Goal: Transaction & Acquisition: Purchase product/service

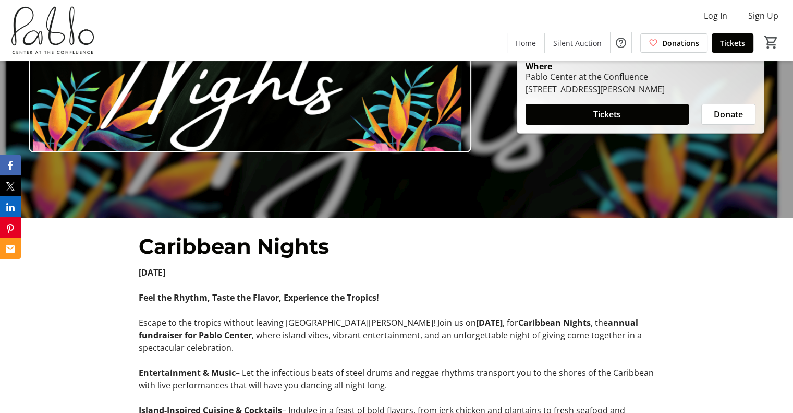
scroll to position [169, 0]
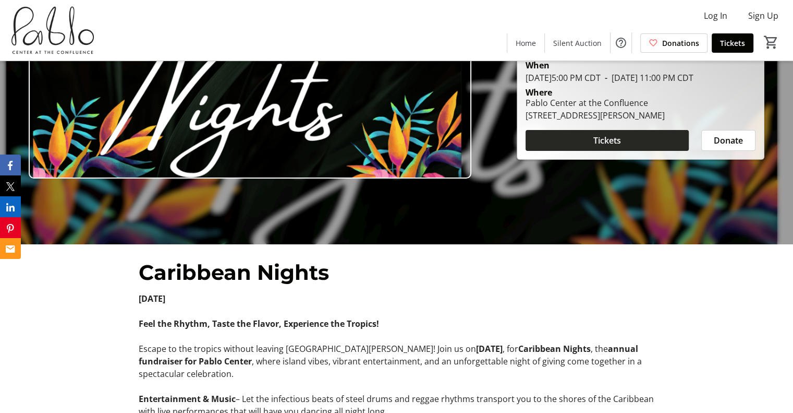
click at [624, 147] on span at bounding box center [607, 140] width 163 height 25
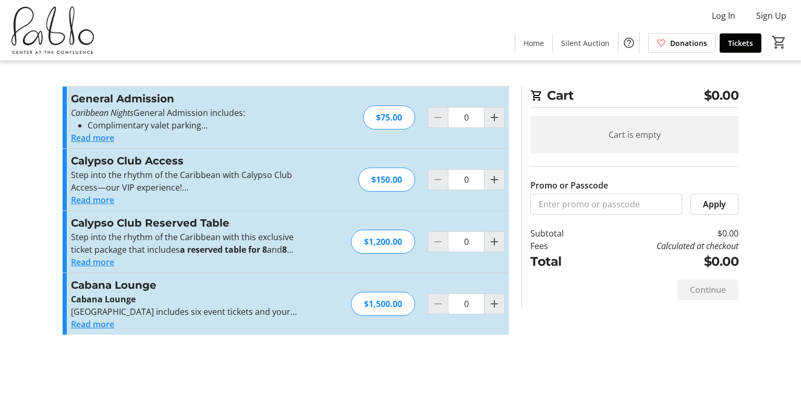
click at [101, 136] on button "Read more" at bounding box center [92, 137] width 43 height 13
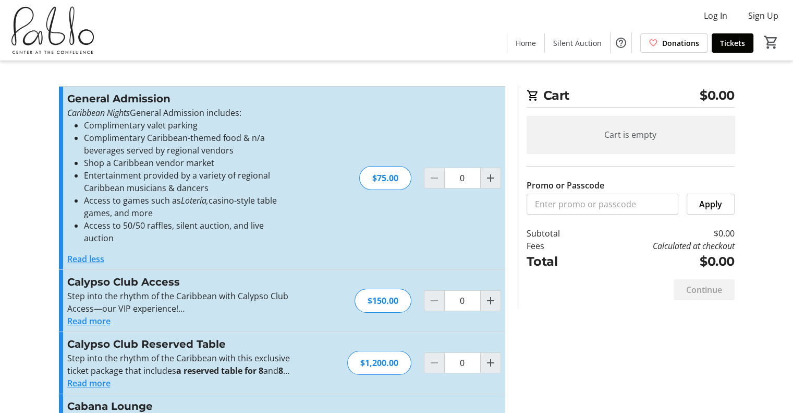
click at [99, 315] on button "Read more" at bounding box center [88, 321] width 43 height 13
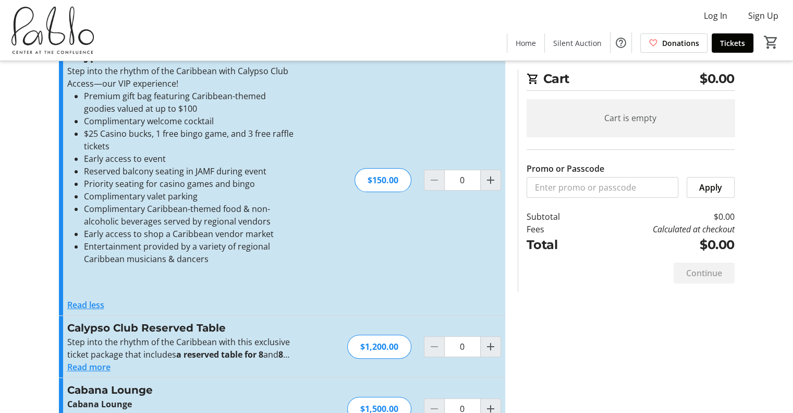
scroll to position [250, 0]
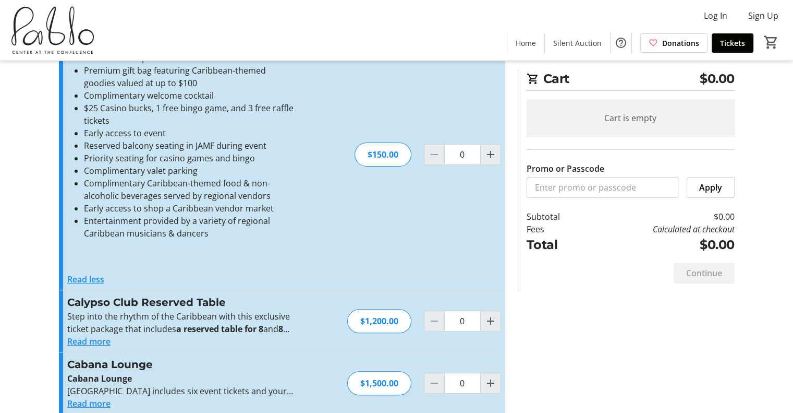
click at [85, 335] on button "Read more" at bounding box center [88, 341] width 43 height 13
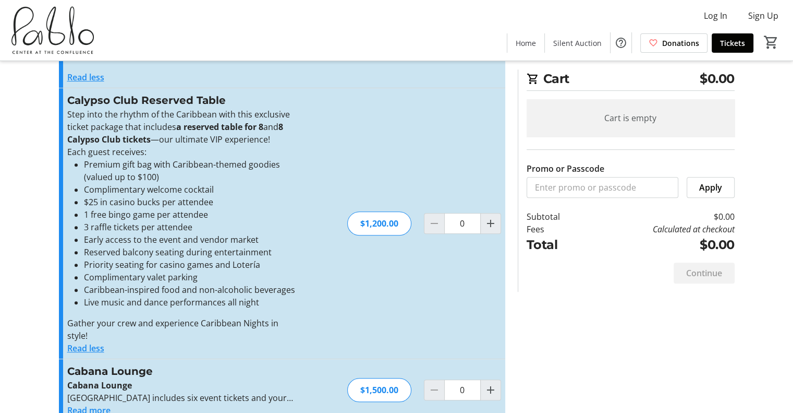
scroll to position [459, 0]
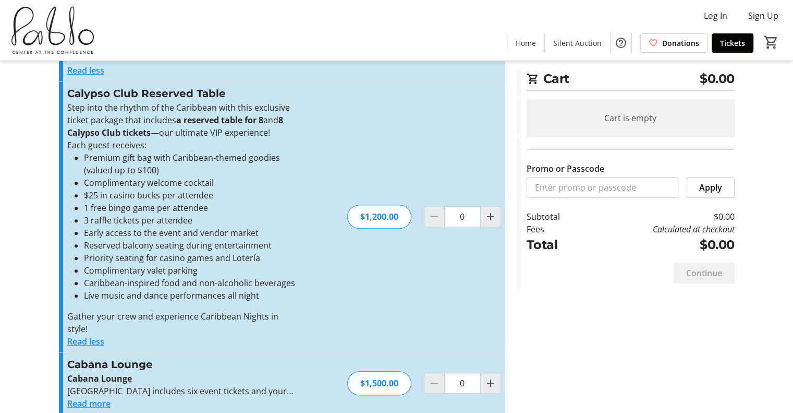
click at [99, 397] on button "Read more" at bounding box center [88, 403] width 43 height 13
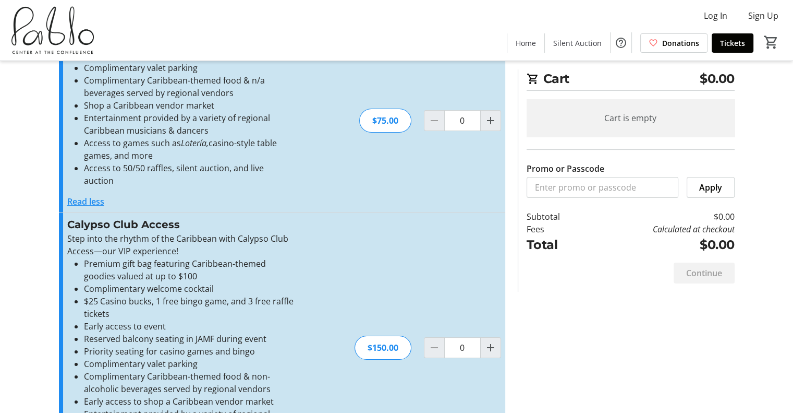
scroll to position [53, 0]
